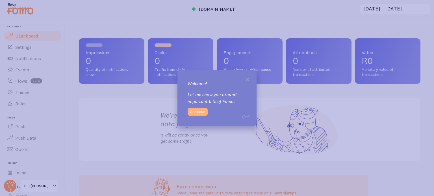
click at [199, 113] on button "Continue" at bounding box center [198, 112] width 20 height 8
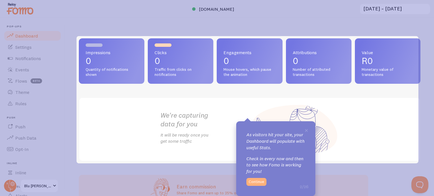
click at [258, 182] on button "Continue" at bounding box center [256, 182] width 20 height 8
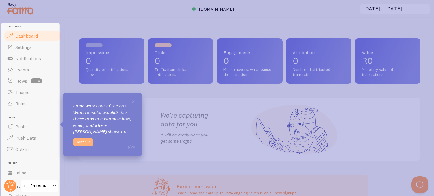
click at [80, 140] on button "Continue" at bounding box center [83, 142] width 20 height 8
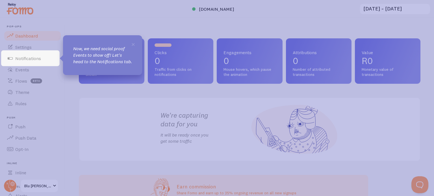
click at [145, 112] on icon at bounding box center [217, 98] width 434 height 196
click at [137, 132] on icon at bounding box center [217, 98] width 434 height 196
click at [112, 57] on p "Now, we need social proof Events to show off! Let's head to the Notifications t…" at bounding box center [102, 54] width 59 height 19
click at [133, 44] on span "×" at bounding box center [133, 44] width 4 height 8
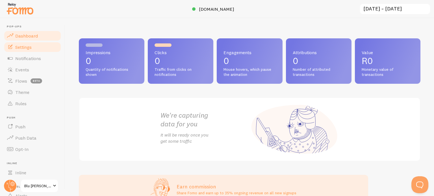
click at [25, 49] on span "Settings" at bounding box center [23, 47] width 16 height 6
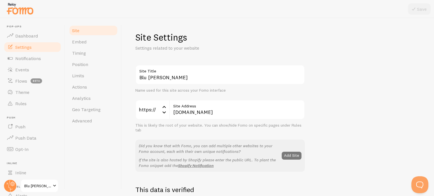
click at [295, 154] on button "Add Site" at bounding box center [292, 156] width 20 height 8
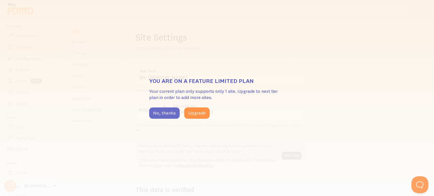
click at [165, 112] on button "No, thanks" at bounding box center [164, 113] width 31 height 11
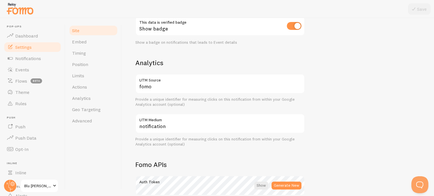
scroll to position [289, 0]
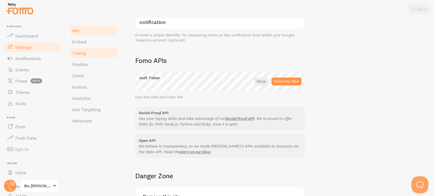
click at [79, 58] on link "Timing" at bounding box center [93, 52] width 49 height 11
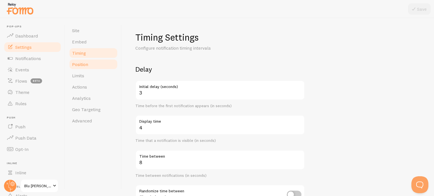
click at [87, 68] on link "Position" at bounding box center [93, 64] width 49 height 11
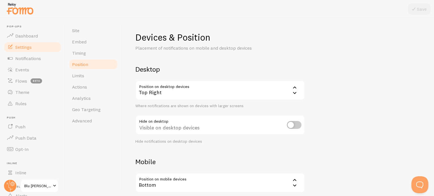
click at [293, 123] on input "checkbox" at bounding box center [294, 125] width 15 height 8
checkbox input "true"
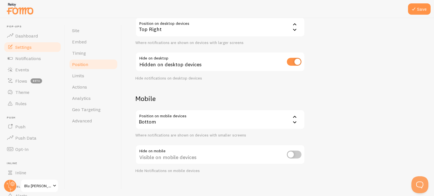
scroll to position [67, 0]
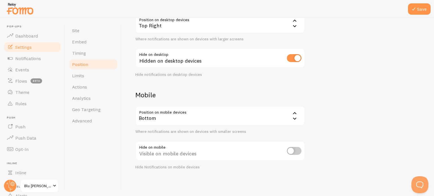
click at [291, 151] on input "checkbox" at bounding box center [294, 151] width 15 height 8
checkbox input "true"
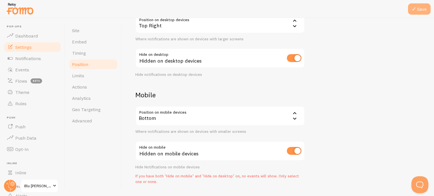
click at [428, 4] on button "Save" at bounding box center [419, 8] width 23 height 11
click at [92, 85] on link "Actions" at bounding box center [93, 86] width 49 height 11
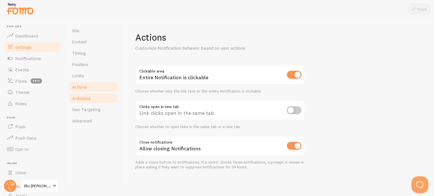
click at [95, 98] on link "Analytics" at bounding box center [93, 98] width 49 height 11
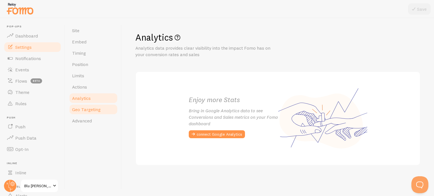
click at [99, 113] on link "Geo Targeting" at bounding box center [93, 109] width 49 height 11
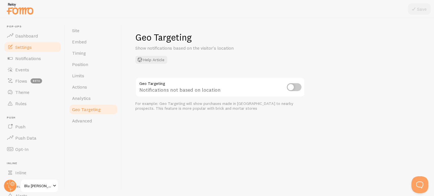
click at [293, 87] on input "checkbox" at bounding box center [294, 87] width 15 height 8
checkbox input "true"
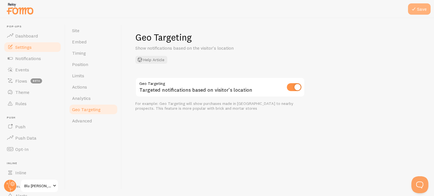
click at [420, 8] on button "Save" at bounding box center [419, 8] width 23 height 11
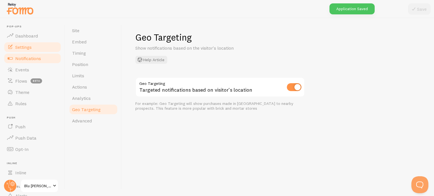
click at [25, 59] on span "Notifications" at bounding box center [28, 59] width 26 height 6
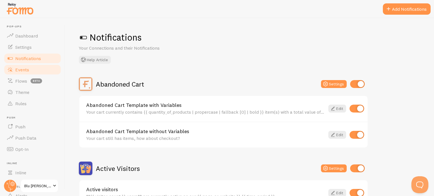
click at [23, 73] on link "Events" at bounding box center [32, 69] width 58 height 11
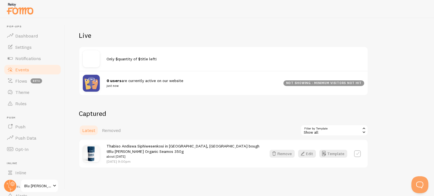
scroll to position [53, 0]
click at [18, 78] on span "Flows" at bounding box center [21, 81] width 12 height 6
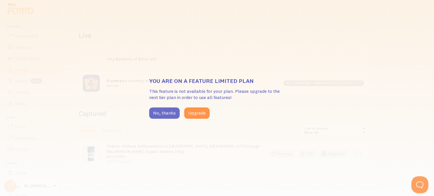
click at [160, 113] on button "No, thanks" at bounding box center [164, 113] width 31 height 11
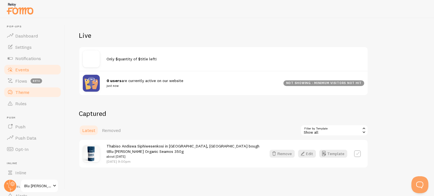
click at [23, 92] on span "Theme" at bounding box center [22, 93] width 14 height 6
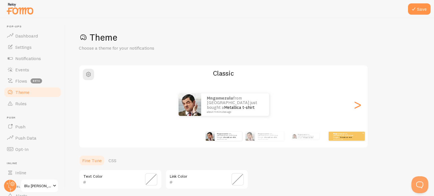
click at [336, 139] on small "about 4 minutes ago" at bounding box center [344, 139] width 22 height 1
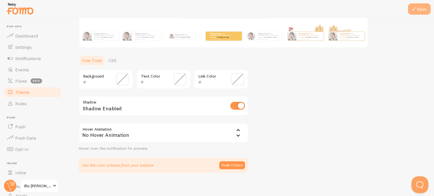
scroll to position [103, 0]
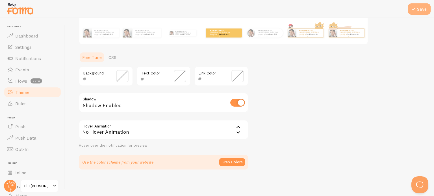
click at [418, 6] on button "Save" at bounding box center [419, 8] width 23 height 11
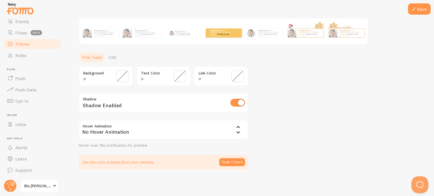
scroll to position [0, 0]
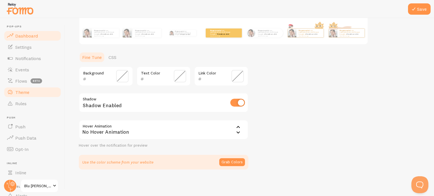
click at [29, 37] on span "Dashboard" at bounding box center [26, 36] width 23 height 6
